Goal: Check status: Check status

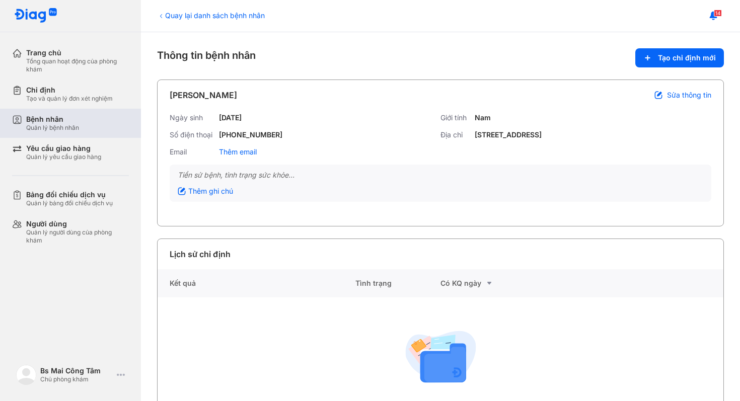
click at [68, 116] on div "Bệnh nhân" at bounding box center [52, 119] width 53 height 9
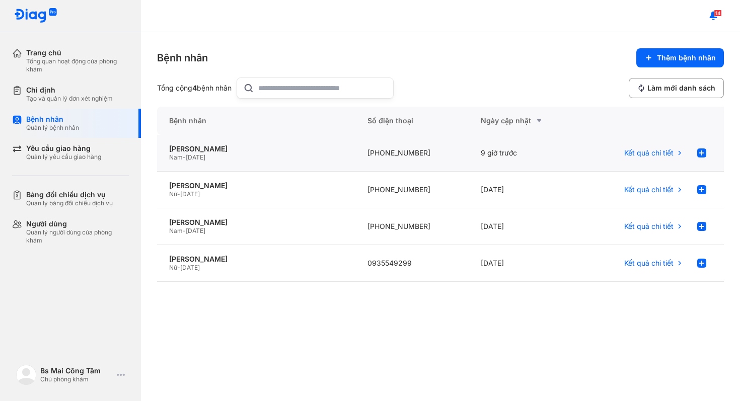
click at [440, 162] on div "[PHONE_NUMBER]" at bounding box center [411, 153] width 113 height 37
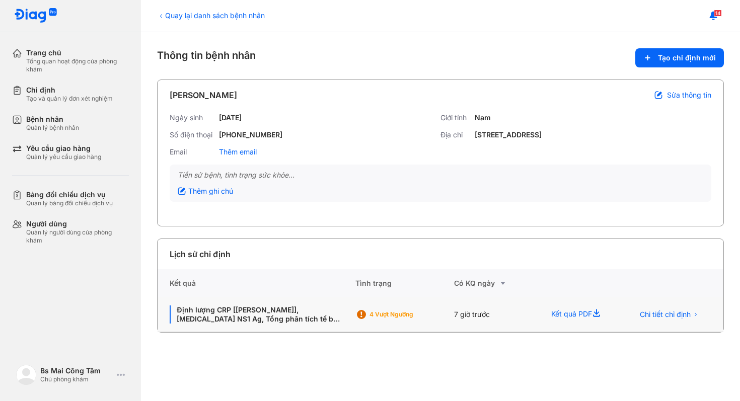
click at [385, 317] on div "4 Vượt ngưỡng" at bounding box center [409, 315] width 81 height 8
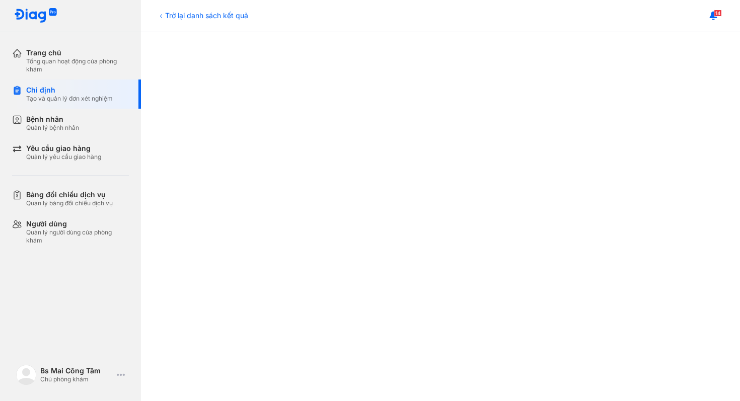
scroll to position [276, 0]
